Goal: Obtain resource: Obtain resource

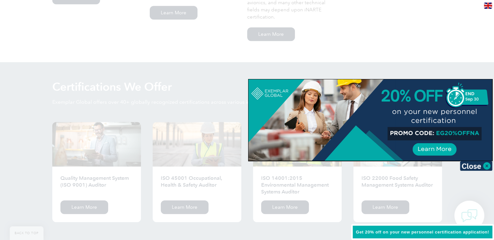
scroll to position [683, 0]
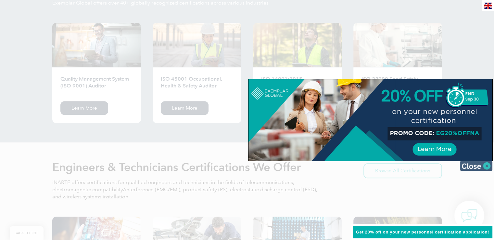
click at [483, 167] on img at bounding box center [476, 166] width 33 height 10
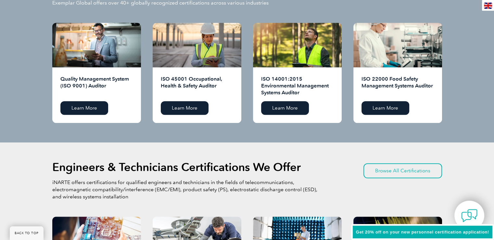
scroll to position [585, 0]
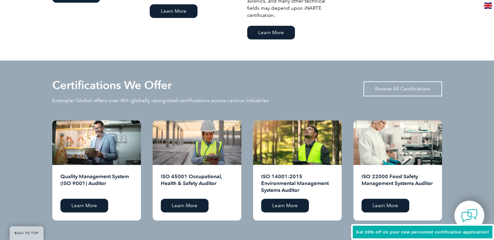
click at [407, 88] on link "Browse All Certifications" at bounding box center [403, 88] width 79 height 15
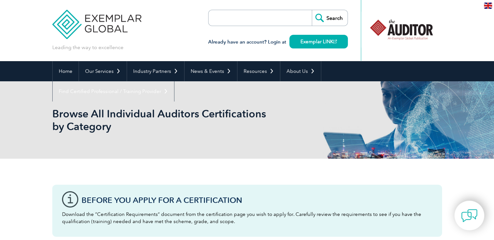
click at [257, 16] on input "search" at bounding box center [246, 18] width 68 height 16
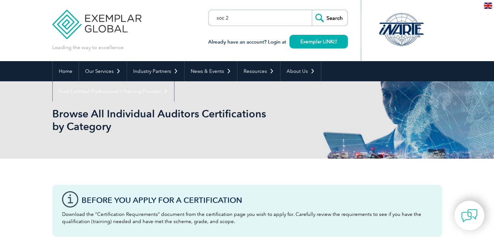
click at [312, 10] on input "Search" at bounding box center [330, 18] width 36 height 16
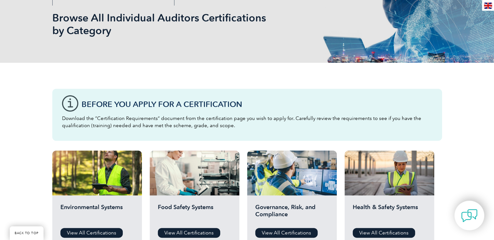
scroll to position [98, 0]
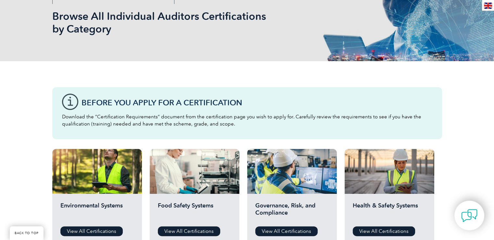
click at [189, 125] on p "Download the “Certification Requirements” document from the certification page …" at bounding box center [247, 120] width 371 height 14
click at [157, 101] on h3 "Before You Apply For a Certification" at bounding box center [257, 103] width 351 height 8
click at [70, 102] on div "Before You Apply For a Certification Download the “Certification Requirements” …" at bounding box center [247, 113] width 390 height 52
drag, startPoint x: 98, startPoint y: 117, endPoint x: 155, endPoint y: 111, distance: 57.5
click at [155, 111] on div "Before You Apply For a Certification Download the “Certification Requirements” …" at bounding box center [247, 113] width 390 height 52
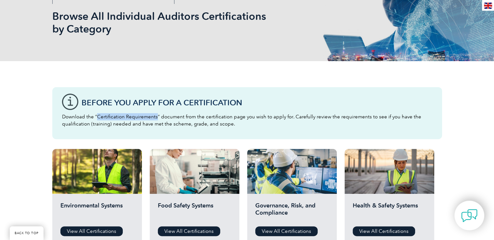
copy p "Certification Requirements"
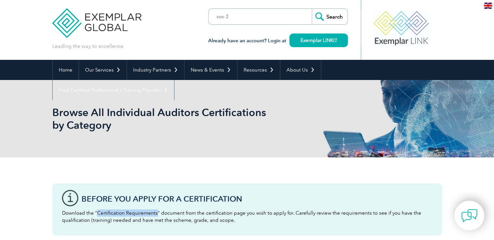
scroll to position [0, 0]
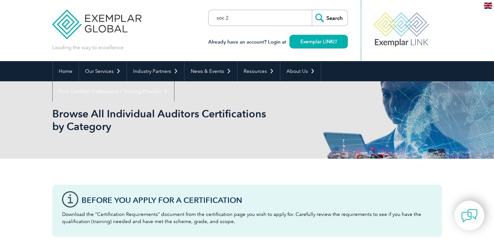
click at [235, 17] on input "soc 2" at bounding box center [246, 18] width 68 height 16
drag, startPoint x: 235, startPoint y: 17, endPoint x: 213, endPoint y: 16, distance: 21.5
click at [215, 16] on input "soc 2" at bounding box center [246, 18] width 68 height 16
paste input "Certification Requirements"
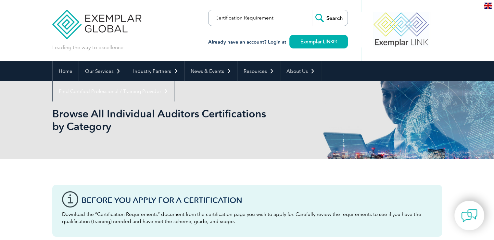
type input "Certification Requirements"
click at [336, 16] on input "Search" at bounding box center [330, 18] width 36 height 16
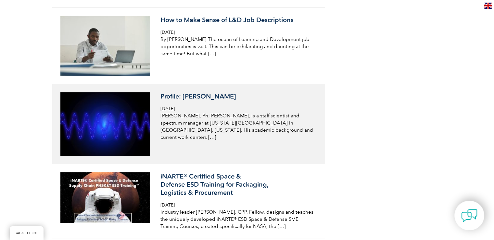
scroll to position [2146, 0]
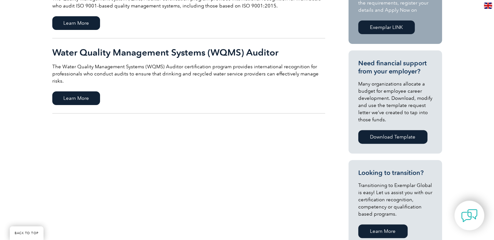
scroll to position [98, 0]
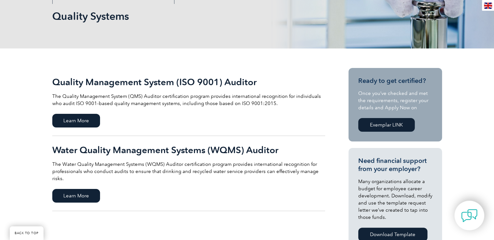
click at [130, 81] on h2 "Quality Management System (ISO 9001) Auditor" at bounding box center [188, 82] width 273 height 10
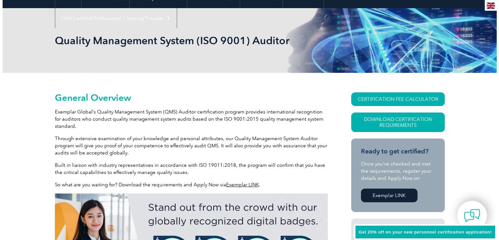
scroll to position [98, 0]
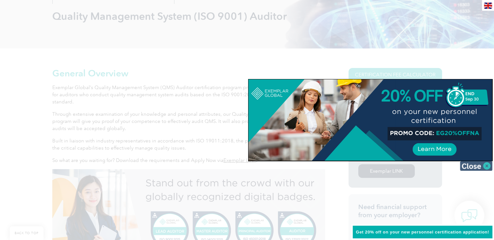
click at [487, 167] on img at bounding box center [476, 166] width 33 height 10
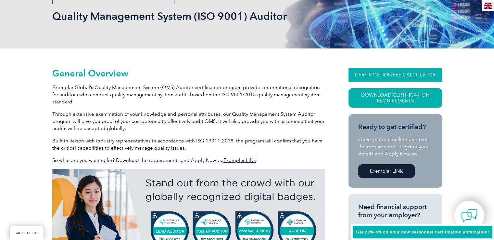
click at [414, 73] on link "CERTIFICATION FEE CALCULATOR" at bounding box center [396, 75] width 94 height 14
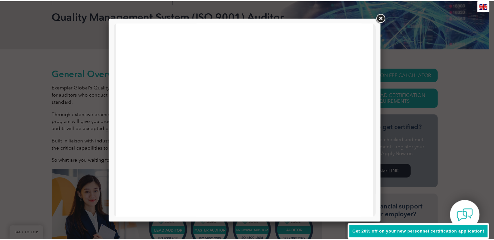
scroll to position [310, 0]
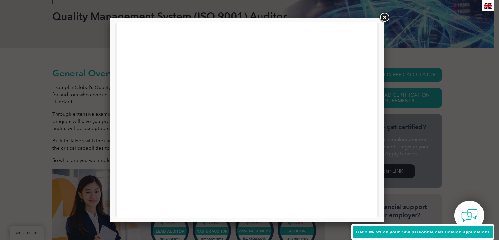
click at [382, 18] on link at bounding box center [385, 18] width 12 height 12
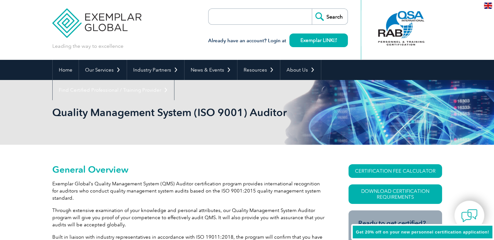
scroll to position [0, 0]
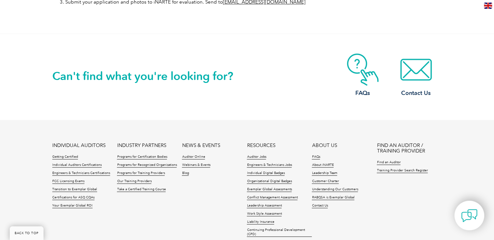
scroll to position [488, 0]
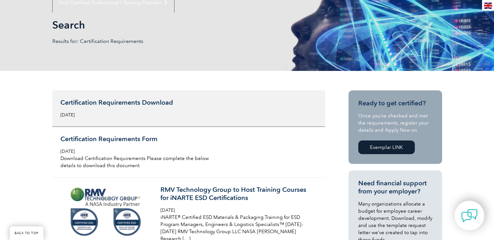
scroll to position [98, 0]
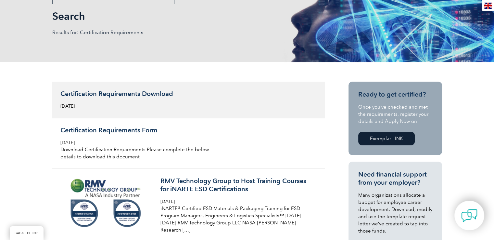
click at [136, 94] on h3 "Certification Requirements Download" at bounding box center [137, 94] width 154 height 8
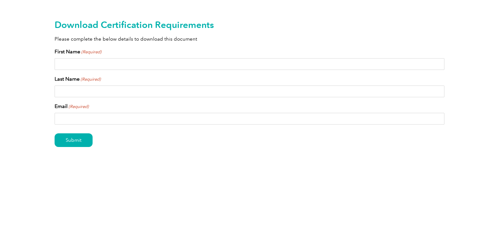
click at [128, 60] on input "First Name (Required)" at bounding box center [250, 64] width 390 height 12
type input "Rinor"
type input "Shefkiu"
type input "rinorshefkiu@gmail.com"
click at [55, 133] on input "Submit" at bounding box center [74, 140] width 38 height 14
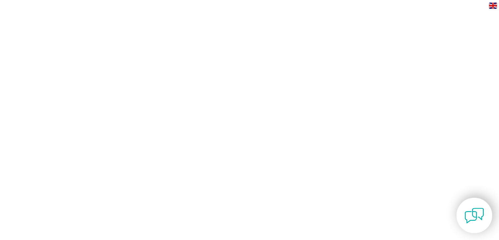
click at [474, 206] on img at bounding box center [475, 216] width 20 height 20
